Goal: Transaction & Acquisition: Purchase product/service

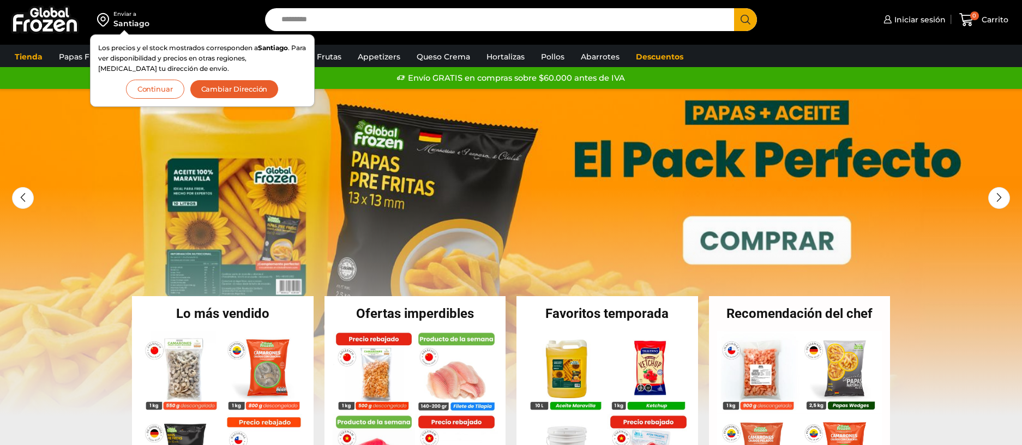
click at [160, 86] on button "Continuar" at bounding box center [155, 89] width 58 height 19
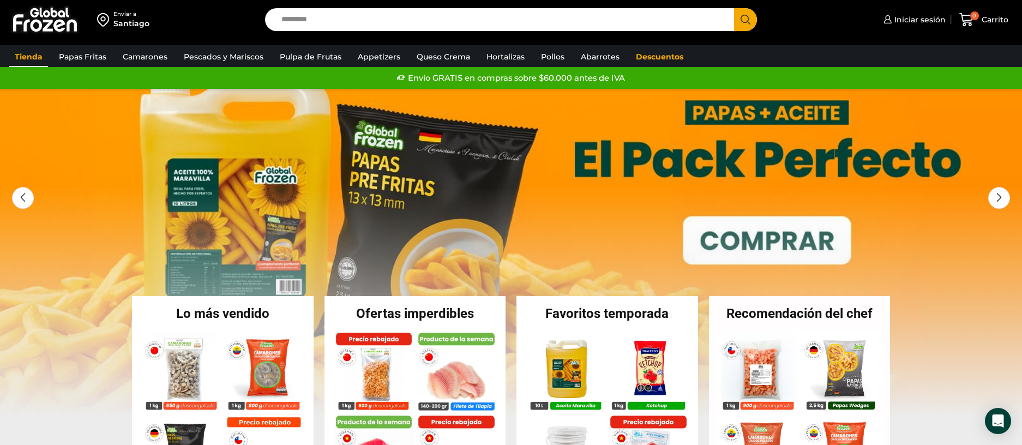
click at [29, 56] on link "Tienda" at bounding box center [28, 56] width 39 height 21
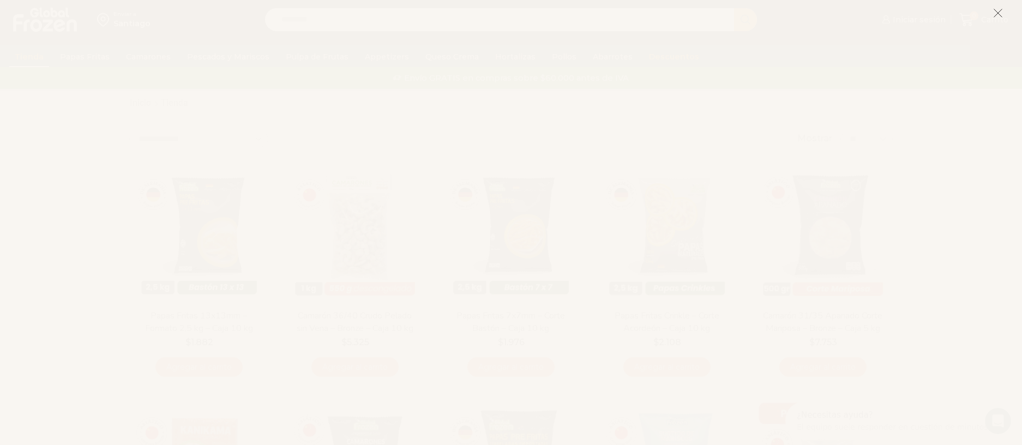
click at [995, 15] on line at bounding box center [998, 13] width 8 height 8
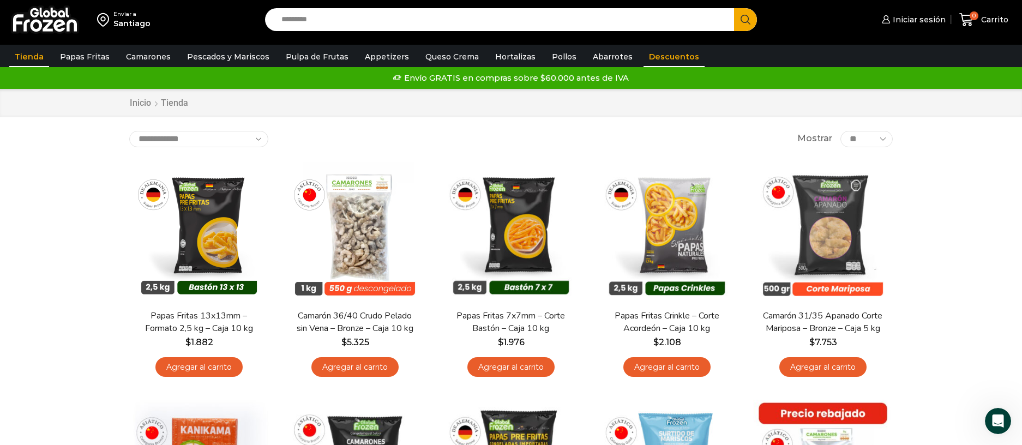
click at [669, 58] on link "Descuentos" at bounding box center [673, 56] width 61 height 21
